Goal: Information Seeking & Learning: Learn about a topic

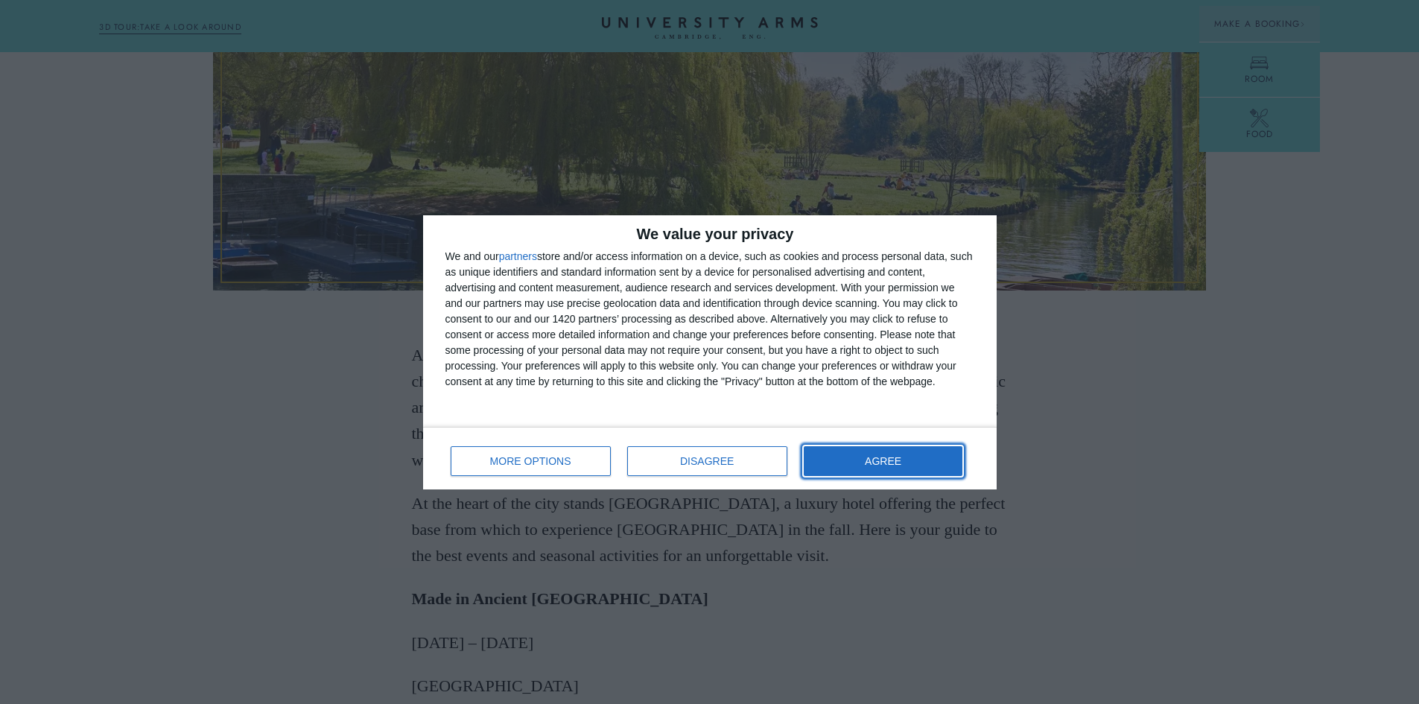
click at [932, 455] on button "AGREE" at bounding box center [883, 461] width 159 height 30
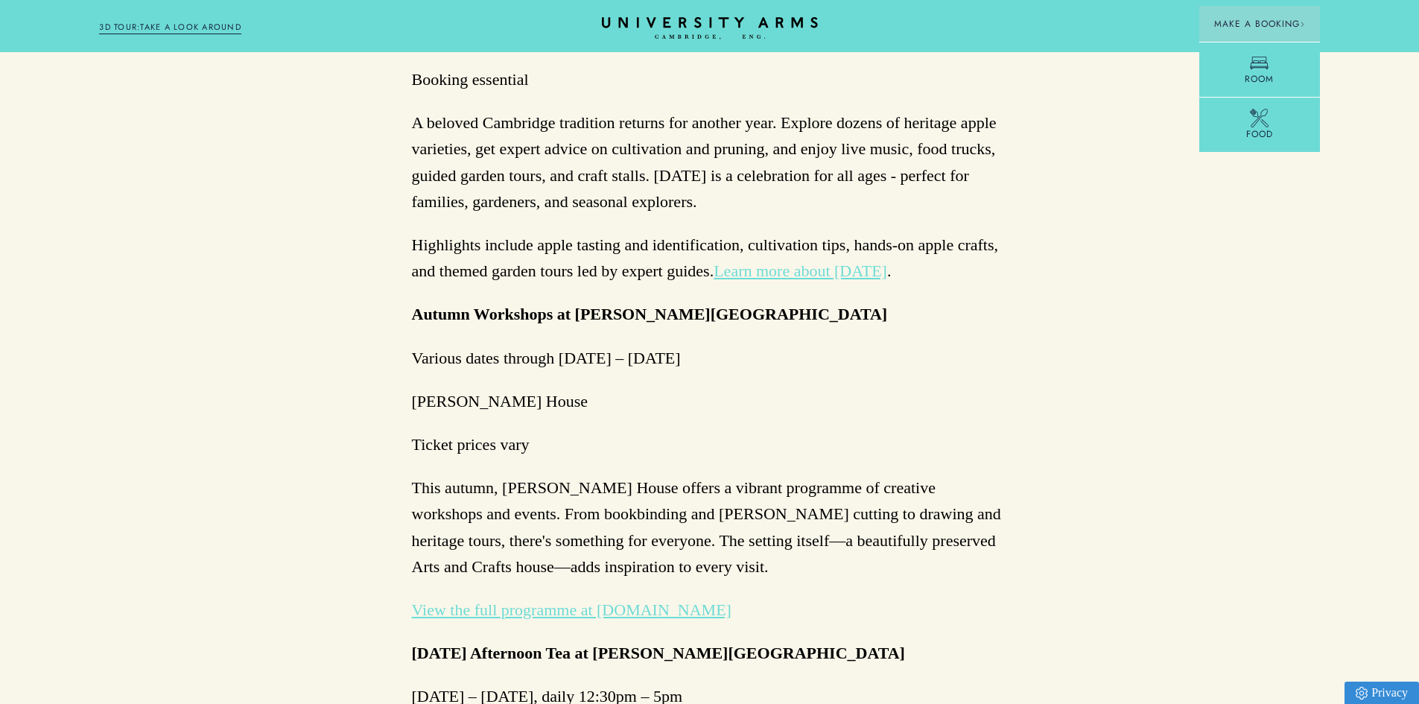
scroll to position [2086, 0]
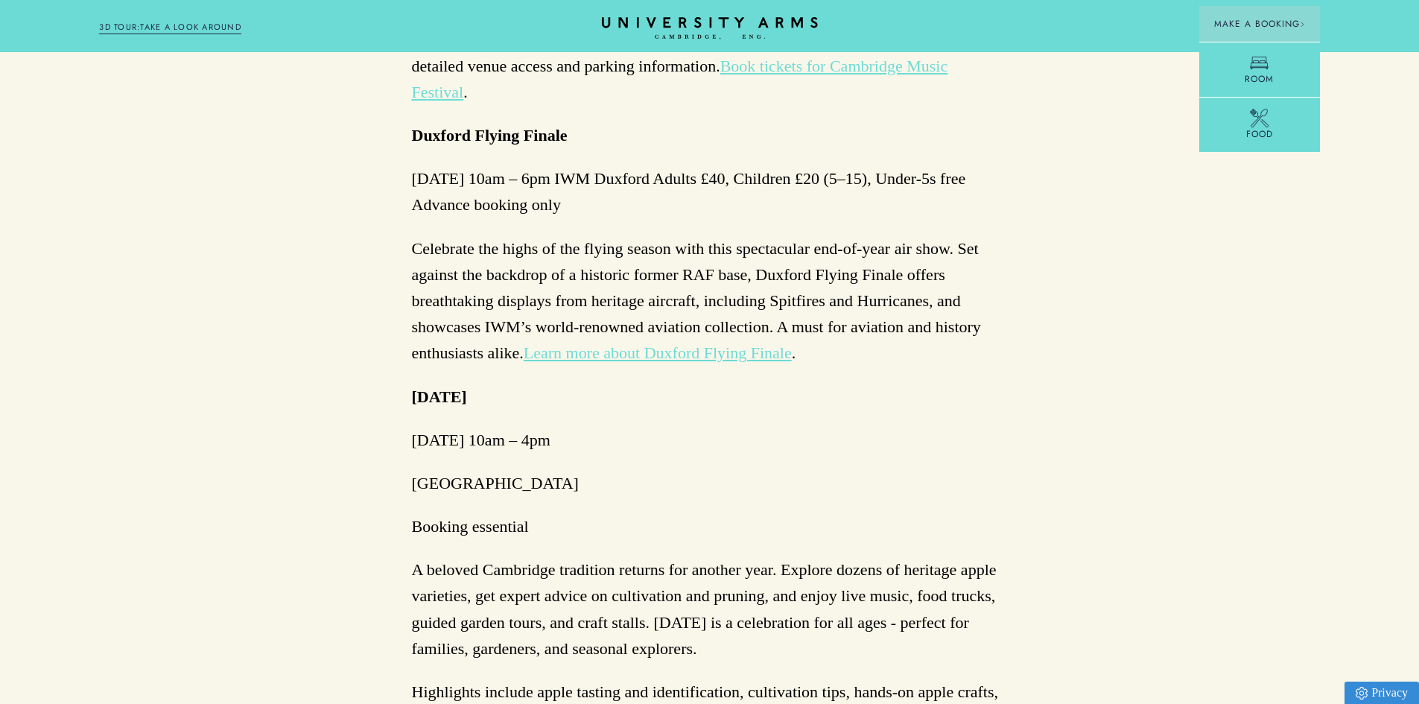
drag, startPoint x: 404, startPoint y: 406, endPoint x: 624, endPoint y: 406, distance: 220.5
click at [691, 406] on div "Back to Hidden Cambridge Autumn in [GEOGRAPHIC_DATA] 2025: A Seasonal Guide As …" at bounding box center [709, 562] width 1419 height 5022
click at [516, 513] on p "Booking essential" at bounding box center [710, 526] width 596 height 26
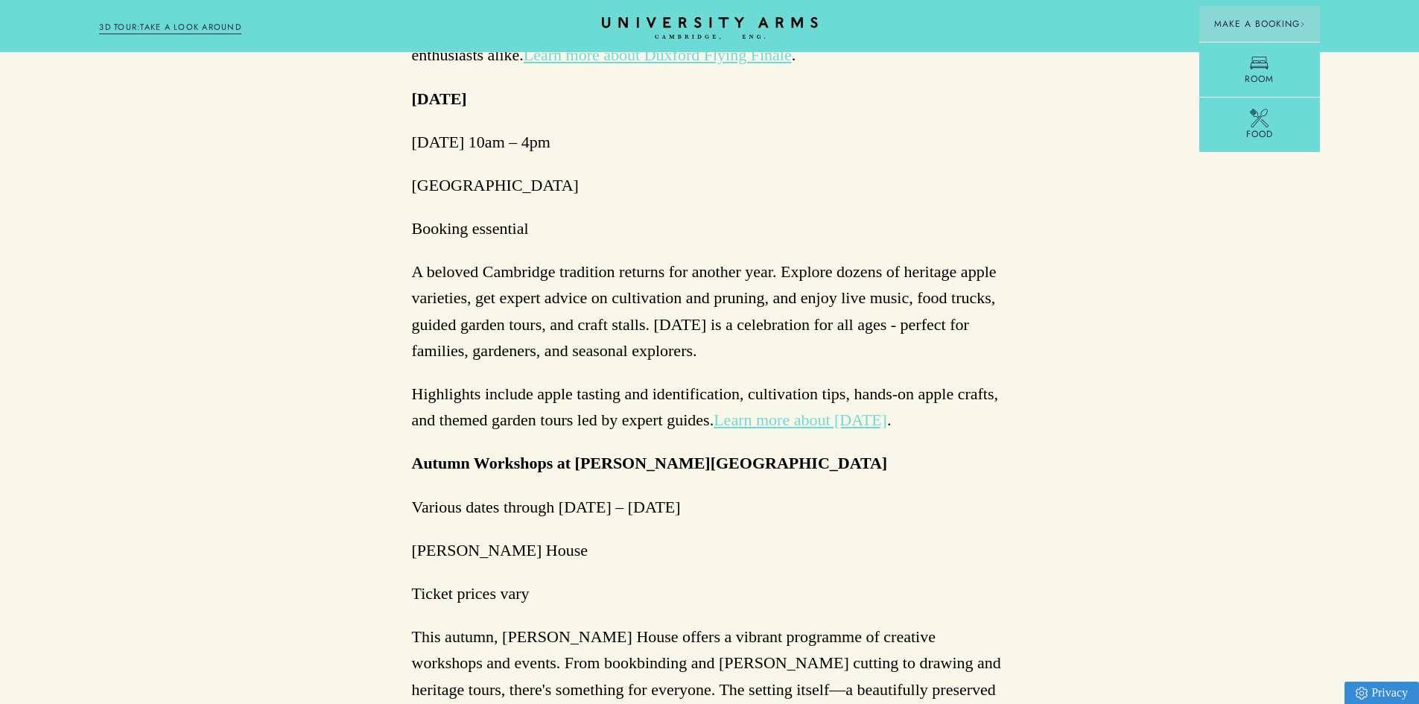
scroll to position [2459, 0]
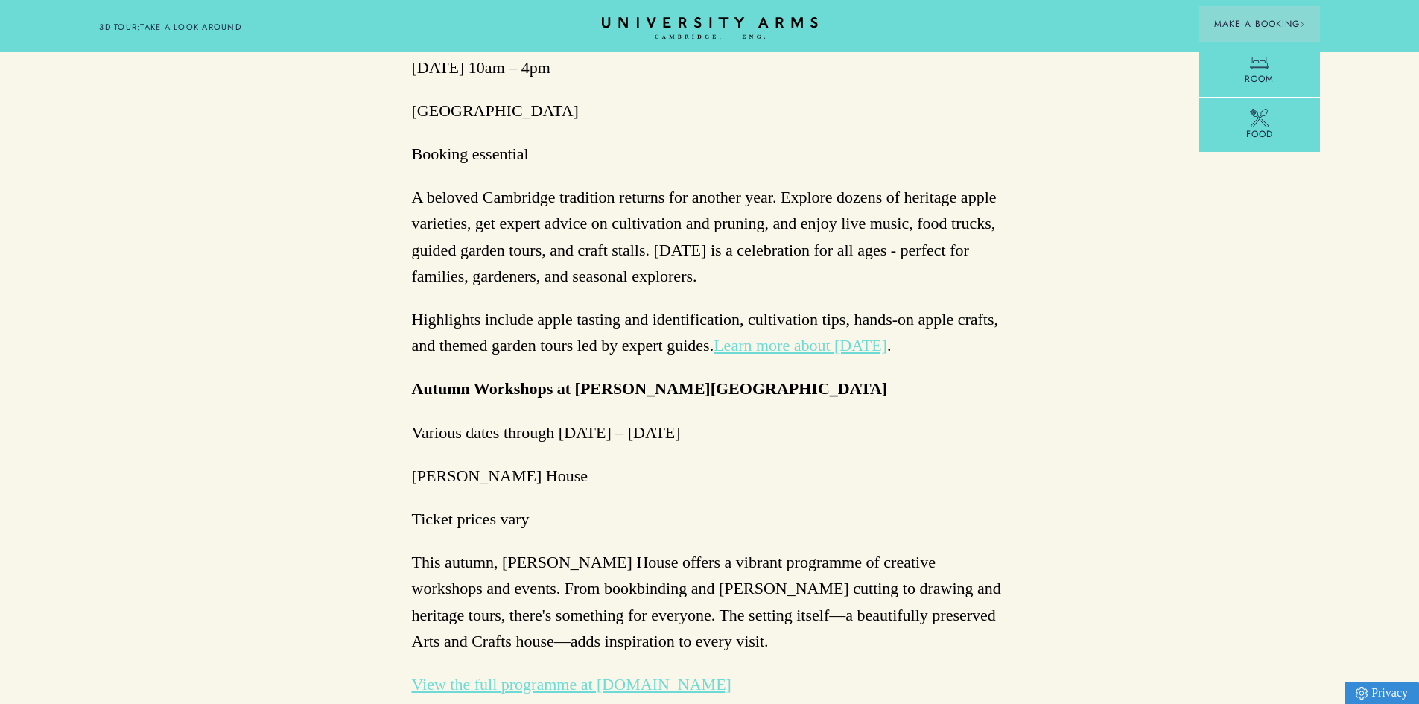
drag, startPoint x: 419, startPoint y: 249, endPoint x: 1067, endPoint y: 580, distance: 727.1
click at [1067, 580] on div "Back to Hidden Cambridge Autumn in [GEOGRAPHIC_DATA] 2025: A Seasonal Guide As …" at bounding box center [709, 189] width 1419 height 5022
drag, startPoint x: 1051, startPoint y: 577, endPoint x: 653, endPoint y: 472, distance: 411.5
click at [653, 472] on div "Back to Hidden Cambridge Autumn in [GEOGRAPHIC_DATA] 2025: A Seasonal Guide As …" at bounding box center [709, 189] width 1419 height 5022
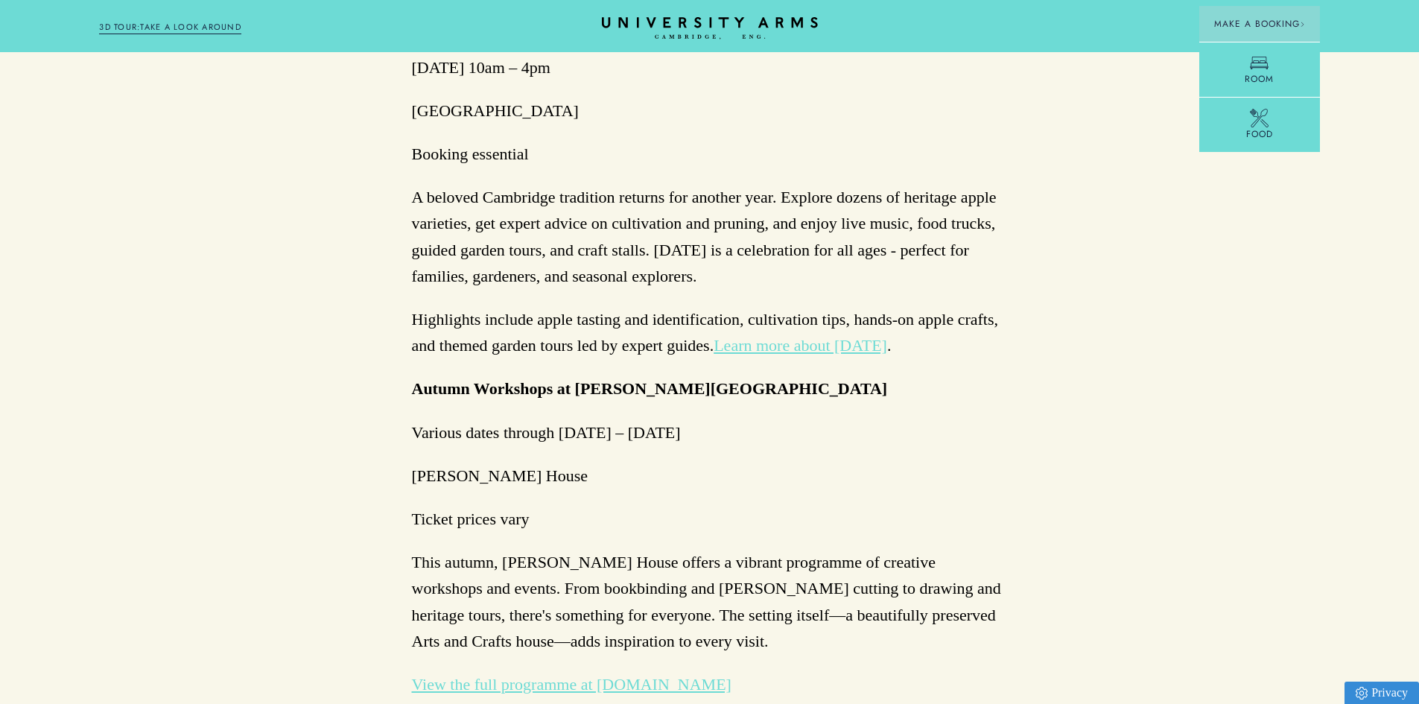
click at [652, 549] on p "This autumn, [PERSON_NAME] House offers a vibrant programme of creative worksho…" at bounding box center [710, 601] width 596 height 105
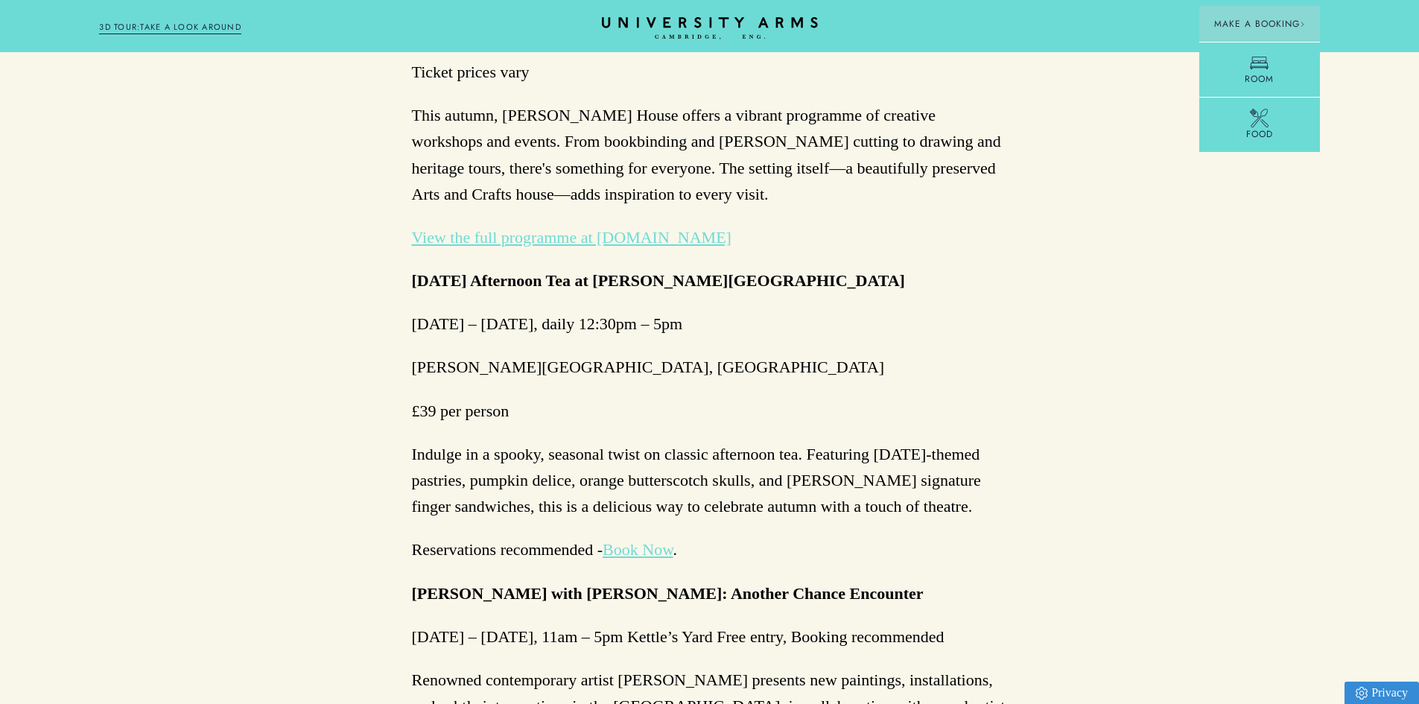
drag, startPoint x: 367, startPoint y: 288, endPoint x: 999, endPoint y: 529, distance: 676.4
click at [999, 529] on div "As the amber tones of autumn return to [GEOGRAPHIC_DATA], the city’s timeless c…" at bounding box center [710, 62] width 596 height 4061
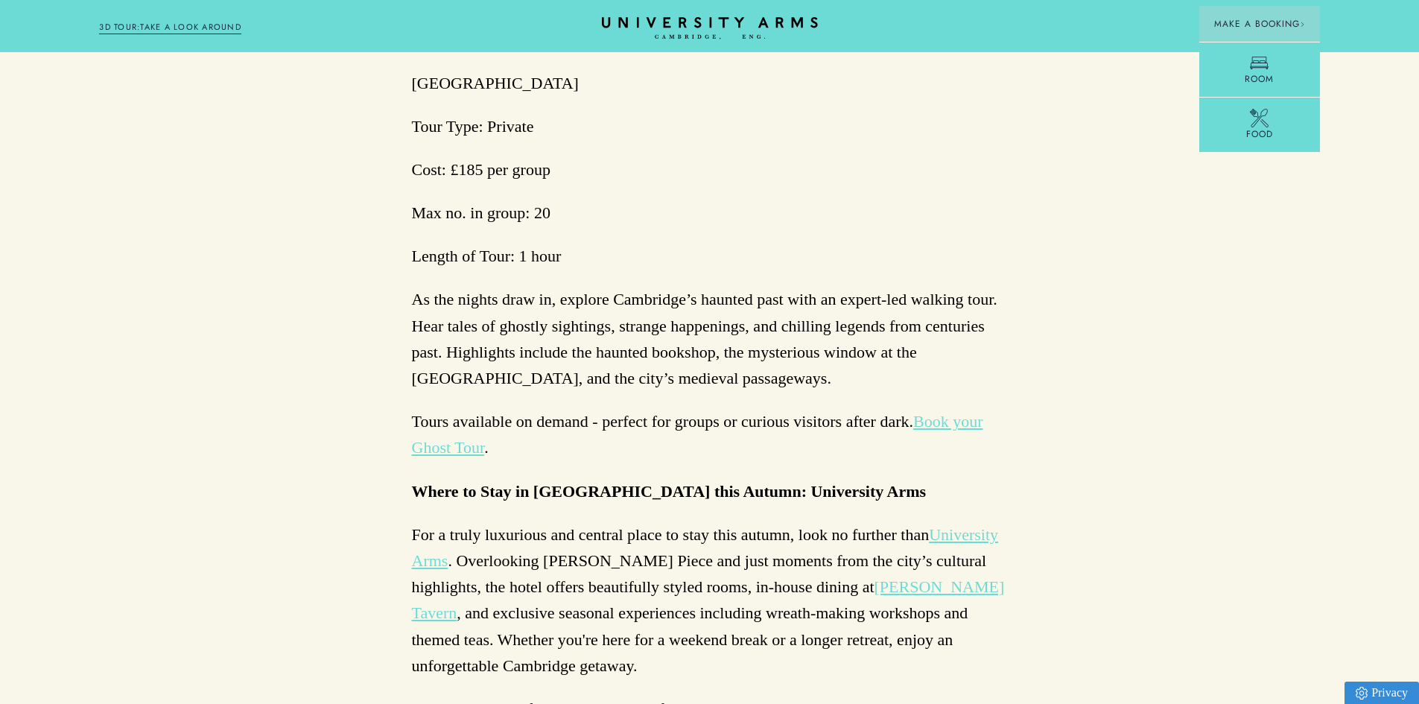
scroll to position [4247, 0]
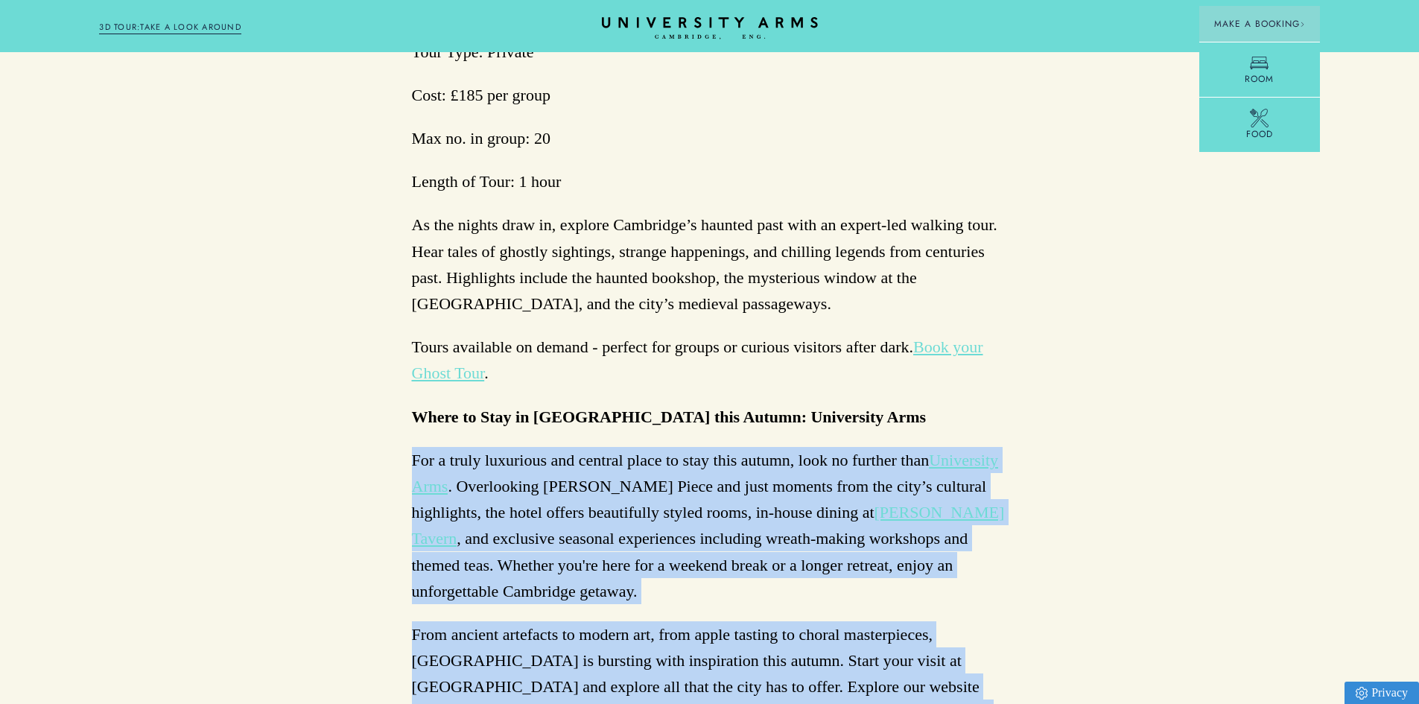
drag, startPoint x: 374, startPoint y: 303, endPoint x: 1270, endPoint y: 595, distance: 942.7
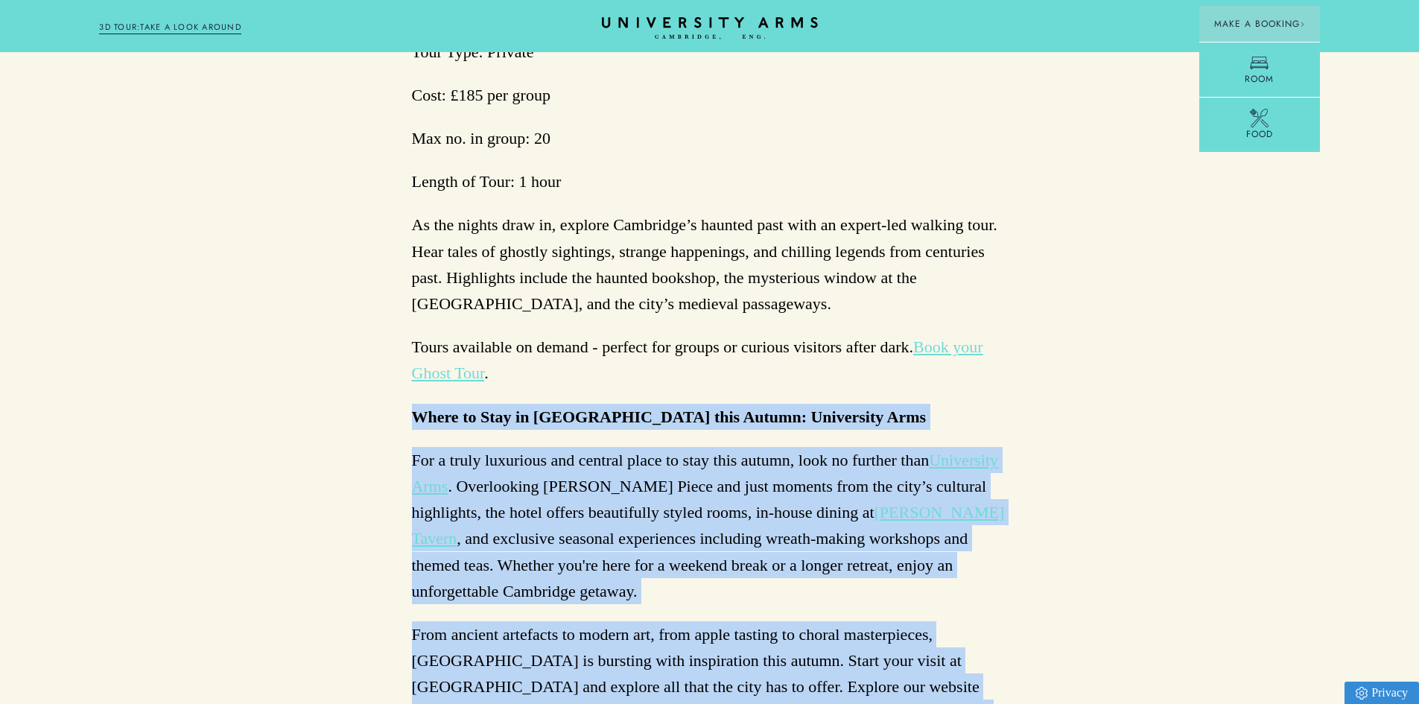
drag, startPoint x: 431, startPoint y: 570, endPoint x: 247, endPoint y: 250, distance: 369.2
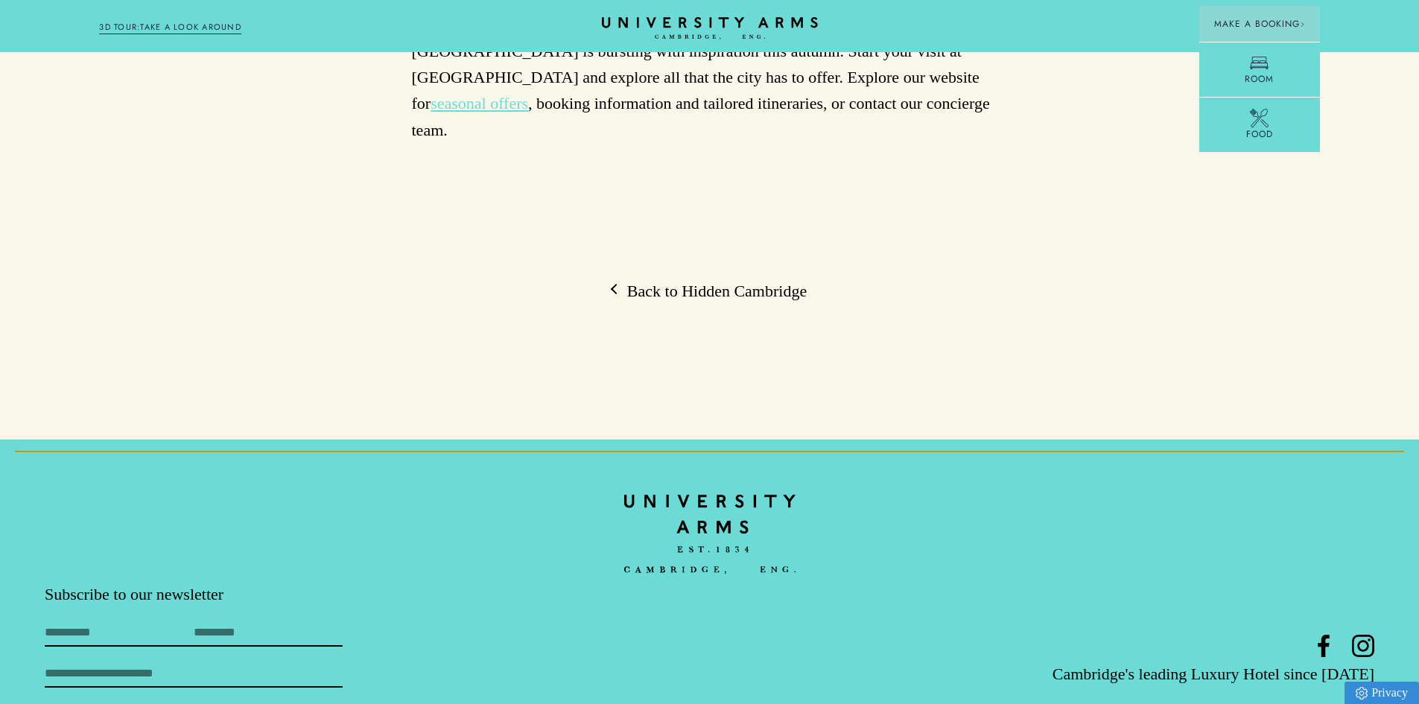
scroll to position [4409, 0]
